Goal: Task Accomplishment & Management: Use online tool/utility

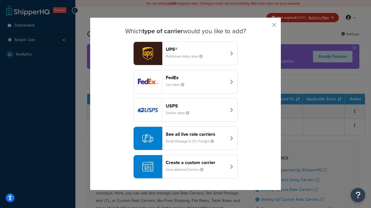
click at [185, 167] on div "Create a custom carrier User-defined Carriers" at bounding box center [196, 167] width 61 height 14
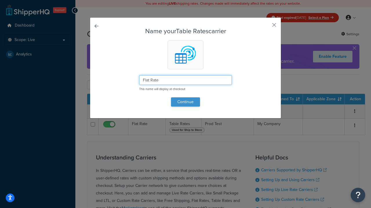
type input "Flat Rate"
click at [185, 102] on button "Continue" at bounding box center [185, 102] width 29 height 9
